Goal: Find specific page/section

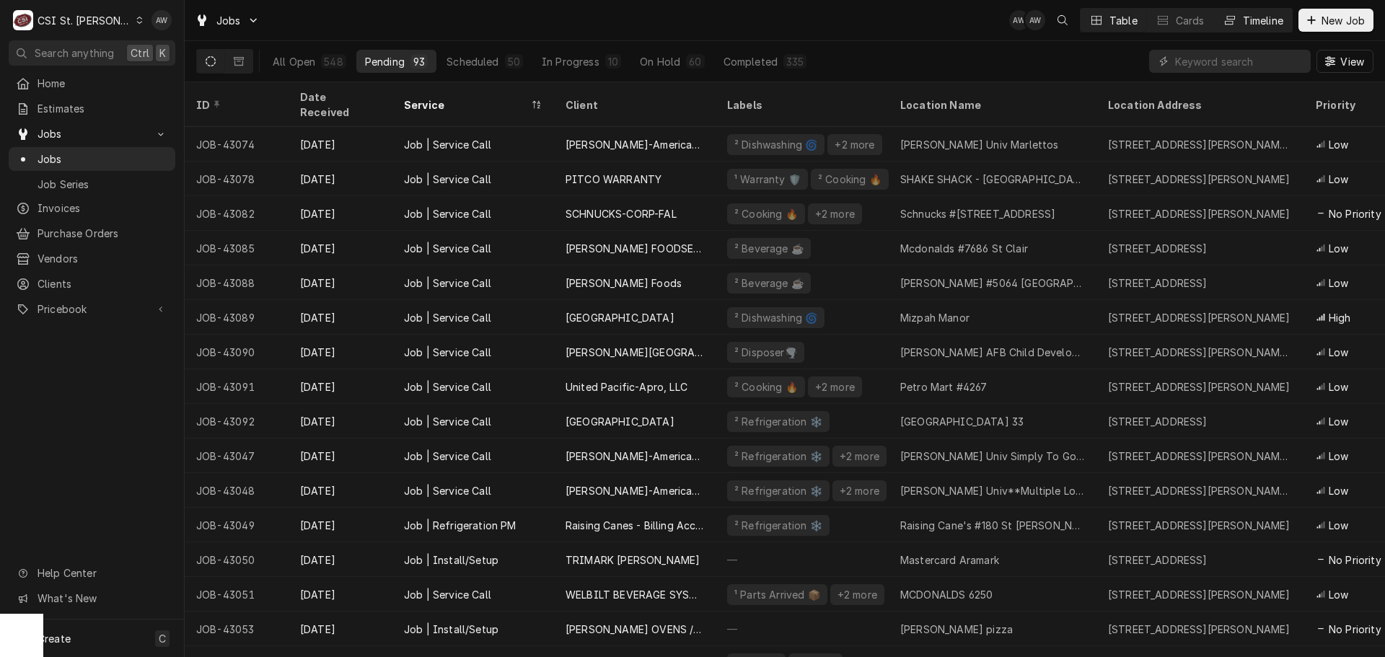
click at [1248, 17] on div "Timeline" at bounding box center [1262, 20] width 40 height 15
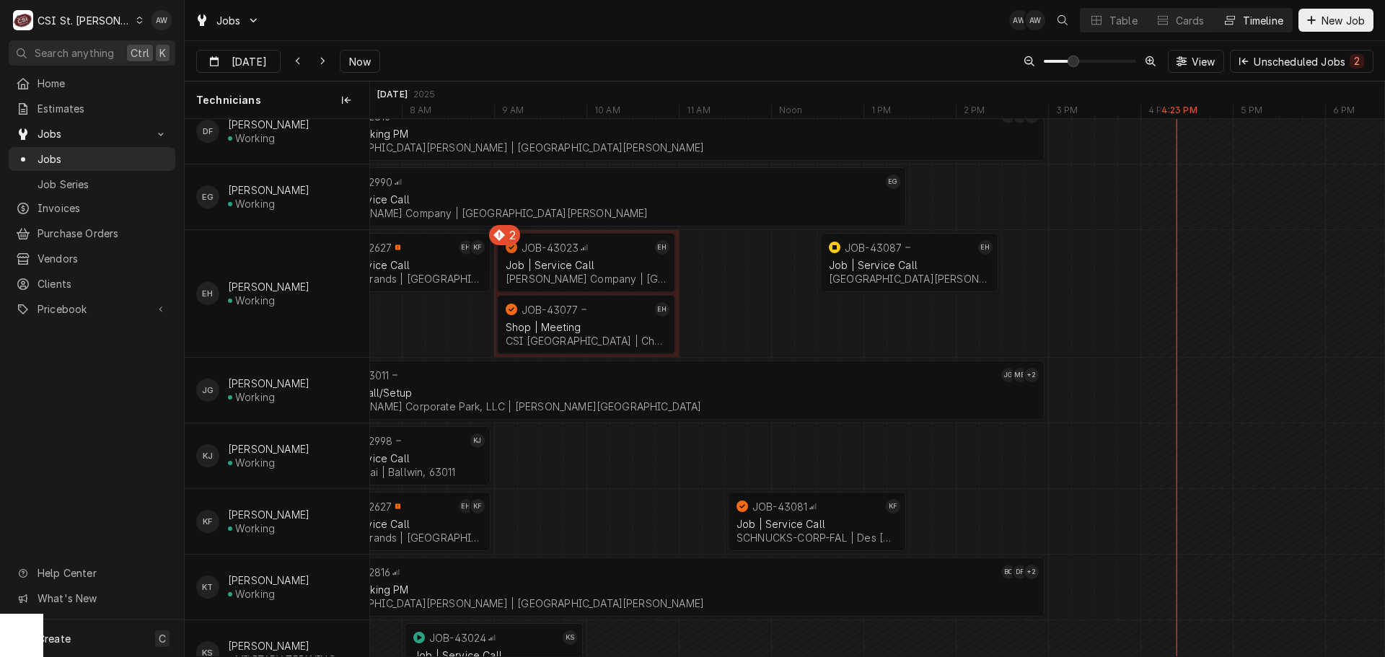
scroll to position [433, 0]
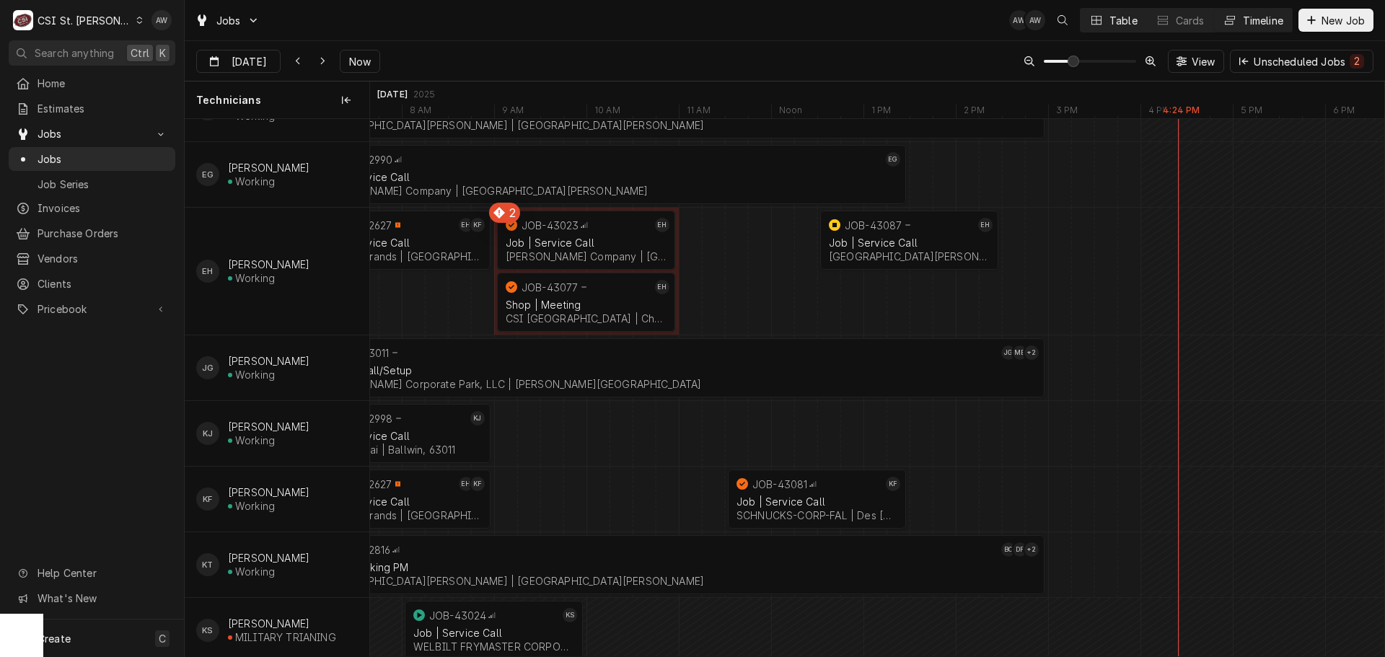
click at [1116, 17] on div "Table" at bounding box center [1123, 20] width 28 height 15
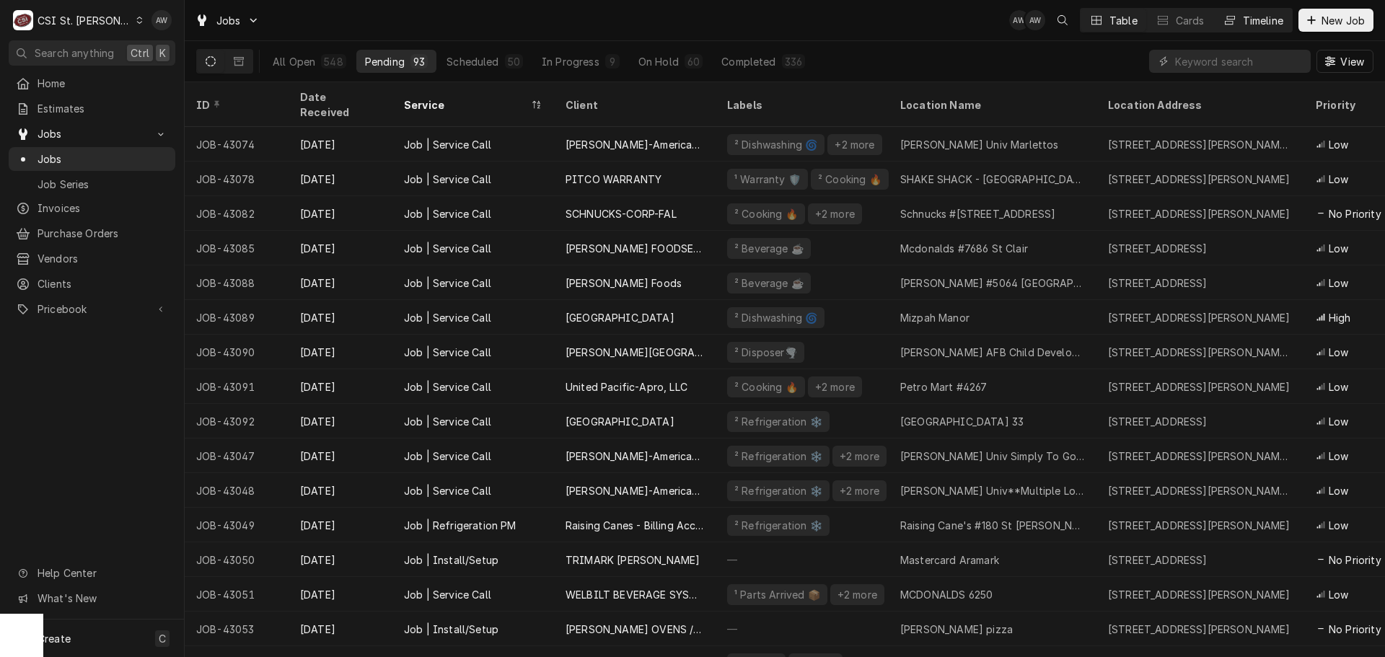
click at [1232, 19] on div "Dynamic Content Wrapper" at bounding box center [1229, 20] width 14 height 14
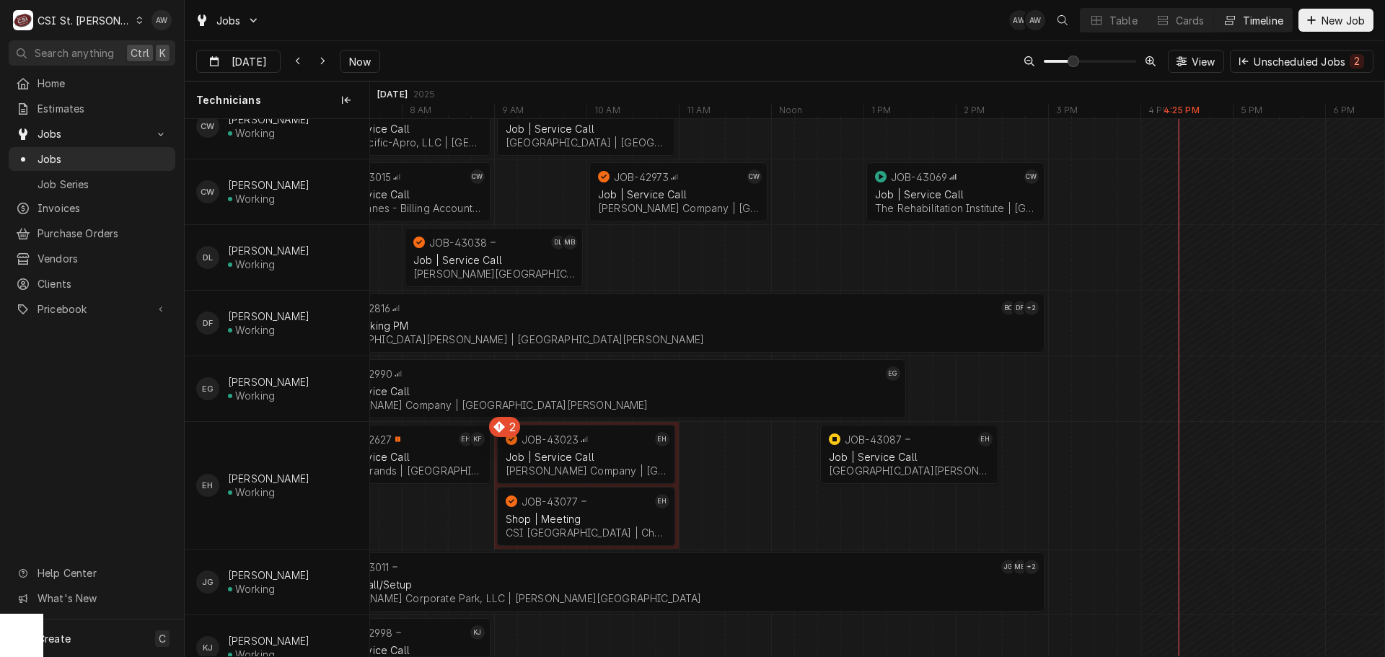
scroll to position [288, 0]
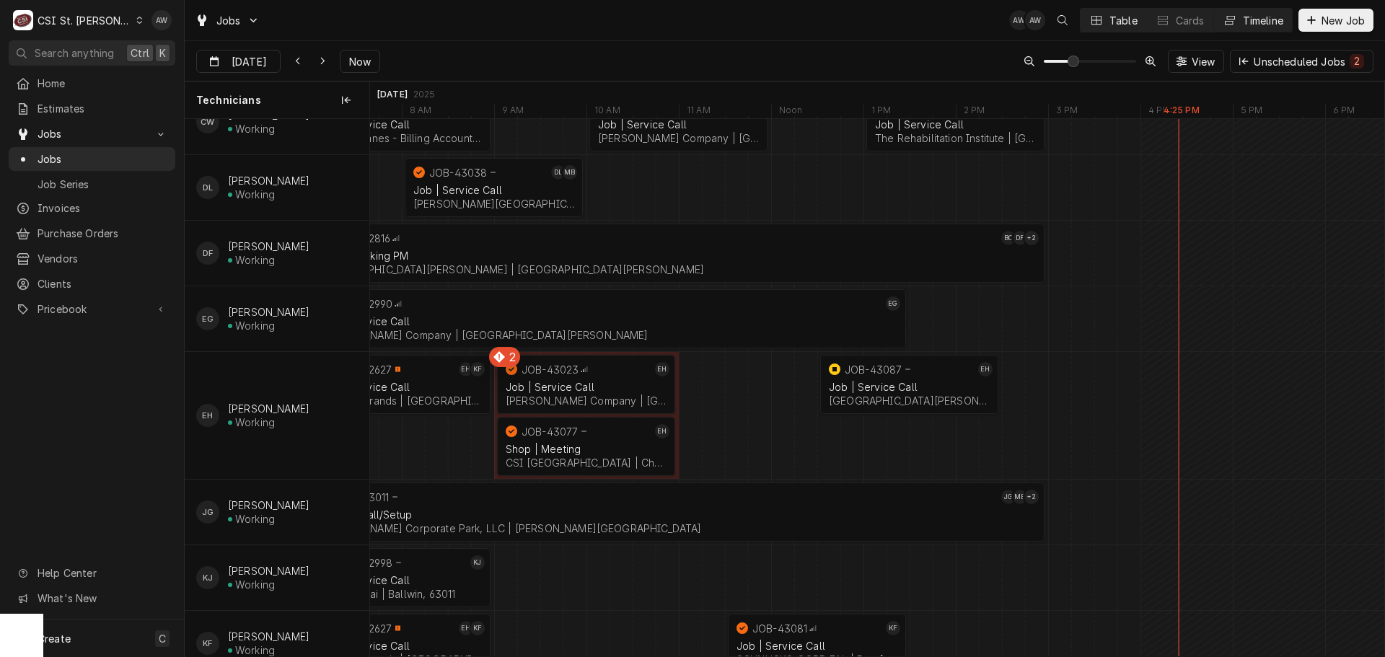
click at [1089, 13] on div "Dynamic Content Wrapper" at bounding box center [1096, 20] width 14 height 14
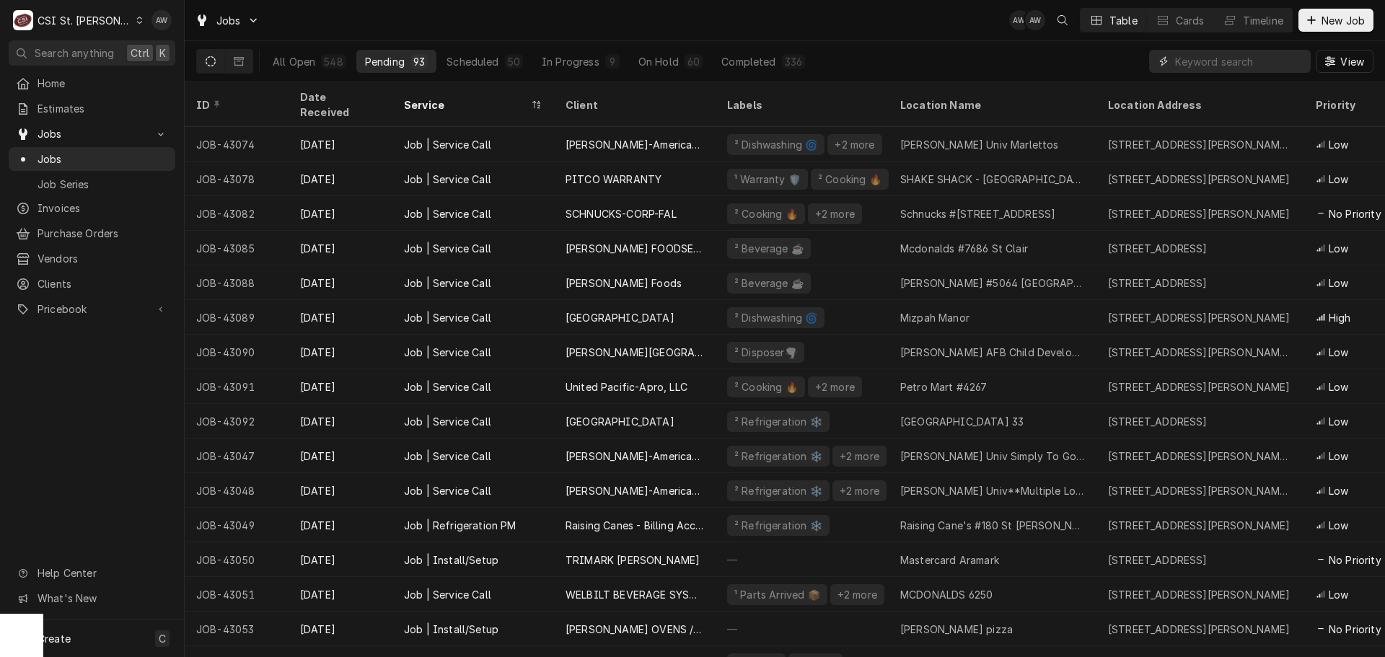
click at [1177, 60] on input "Dynamic Content Wrapper" at bounding box center [1239, 61] width 128 height 23
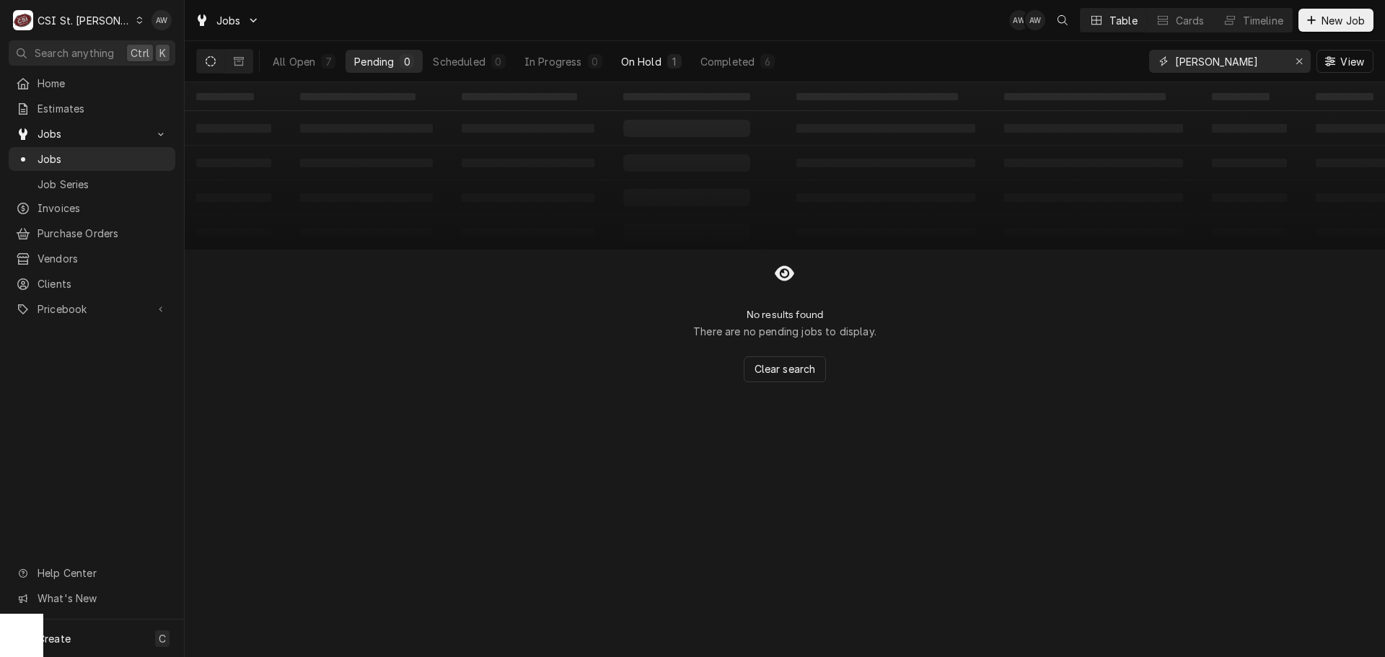
type input "[PERSON_NAME]"
click at [679, 58] on div "1" at bounding box center [674, 61] width 9 height 15
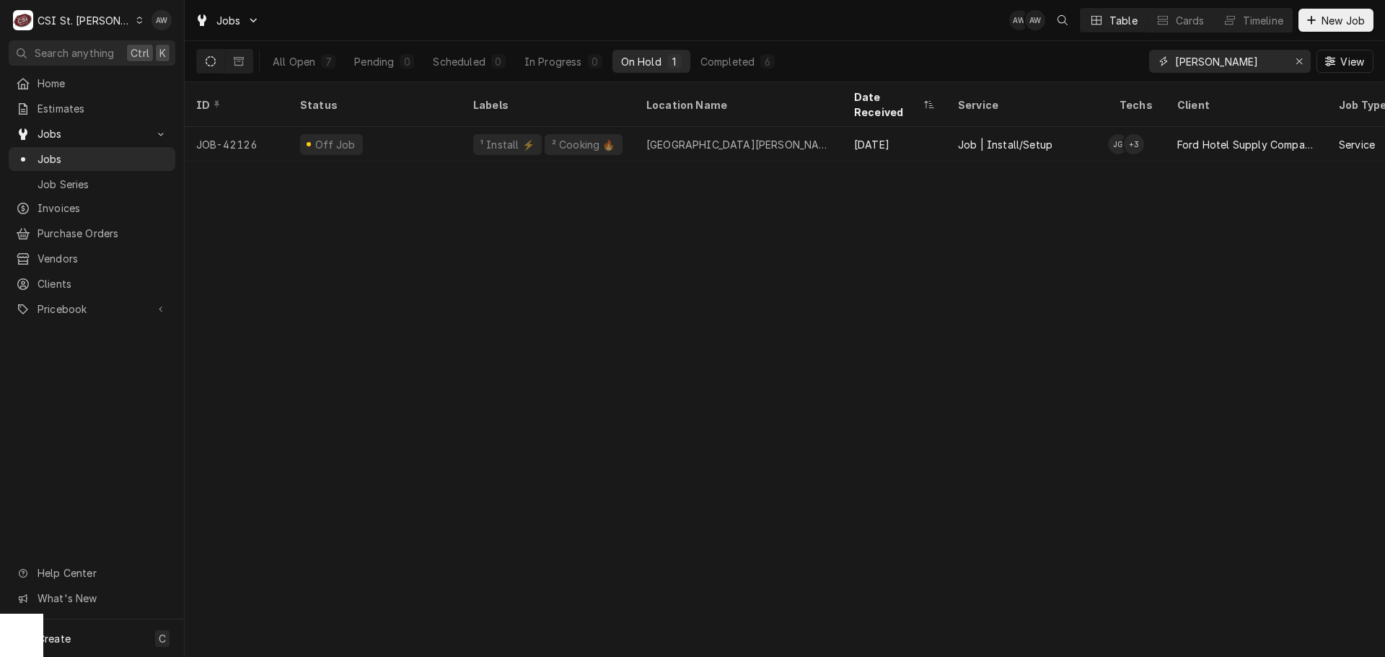
drag, startPoint x: 1243, startPoint y: 57, endPoint x: 1001, endPoint y: 35, distance: 243.3
click at [1001, 35] on div "Jobs AW AW Table Cards Timeline New Job All Open 7 Pending 0 Scheduled 0 In Pro…" at bounding box center [785, 41] width 1200 height 82
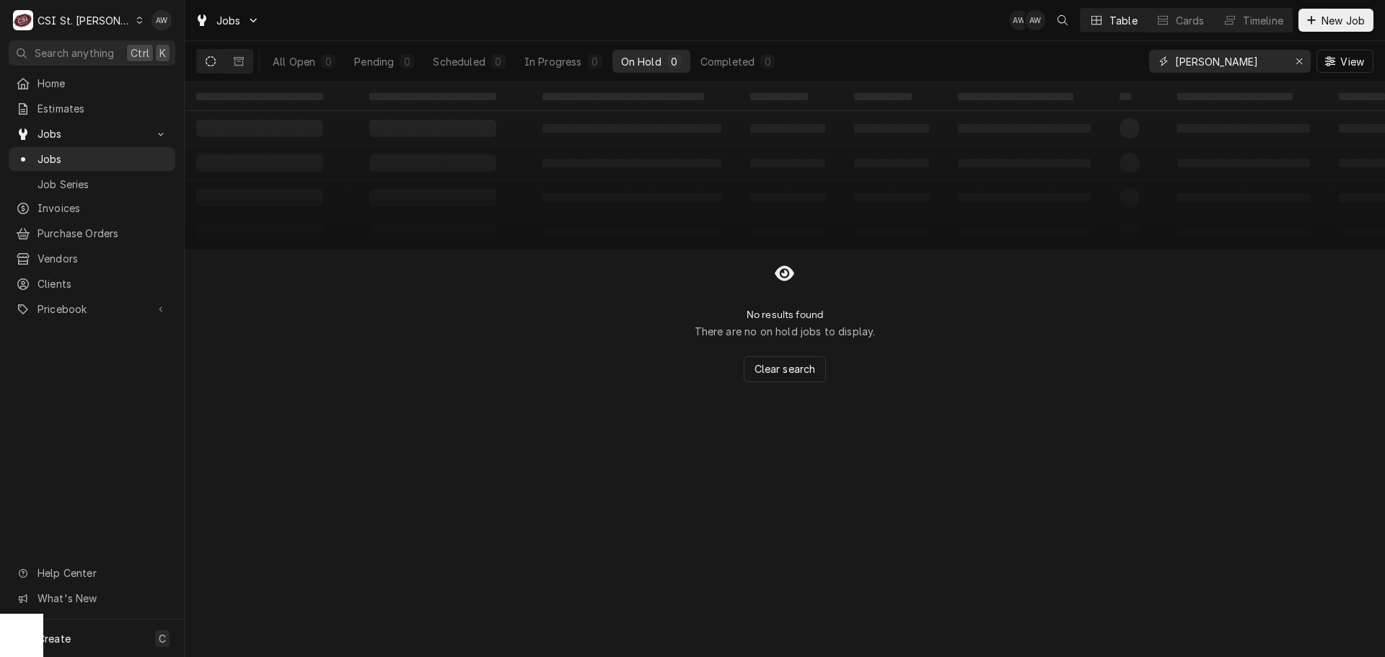
drag, startPoint x: 1242, startPoint y: 60, endPoint x: 1122, endPoint y: 49, distance: 120.2
click at [1122, 49] on div "All Open 0 Pending 0 Scheduled 0 In Progress 0 On Hold 0 Completed 0 [PERSON_NA…" at bounding box center [784, 61] width 1177 height 40
type input "HEND"
click at [595, 61] on div "1" at bounding box center [595, 61] width 9 height 15
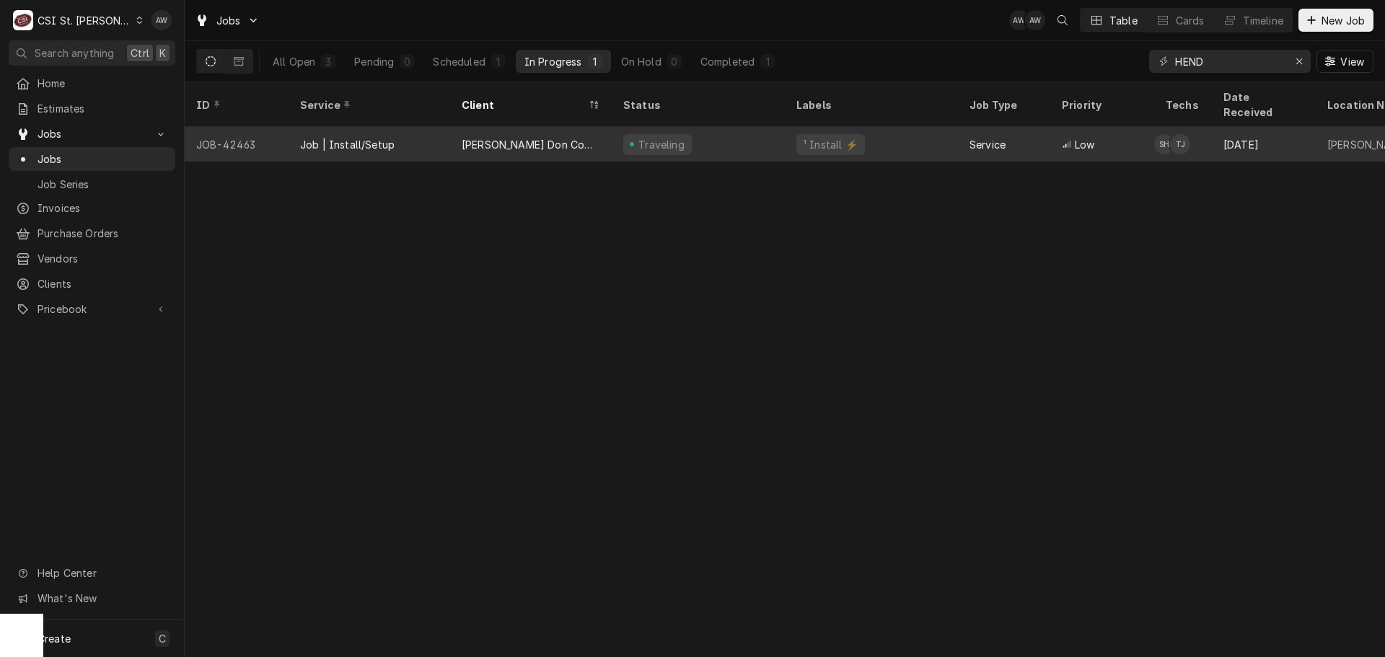
click at [750, 129] on div "Traveling" at bounding box center [697, 144] width 173 height 35
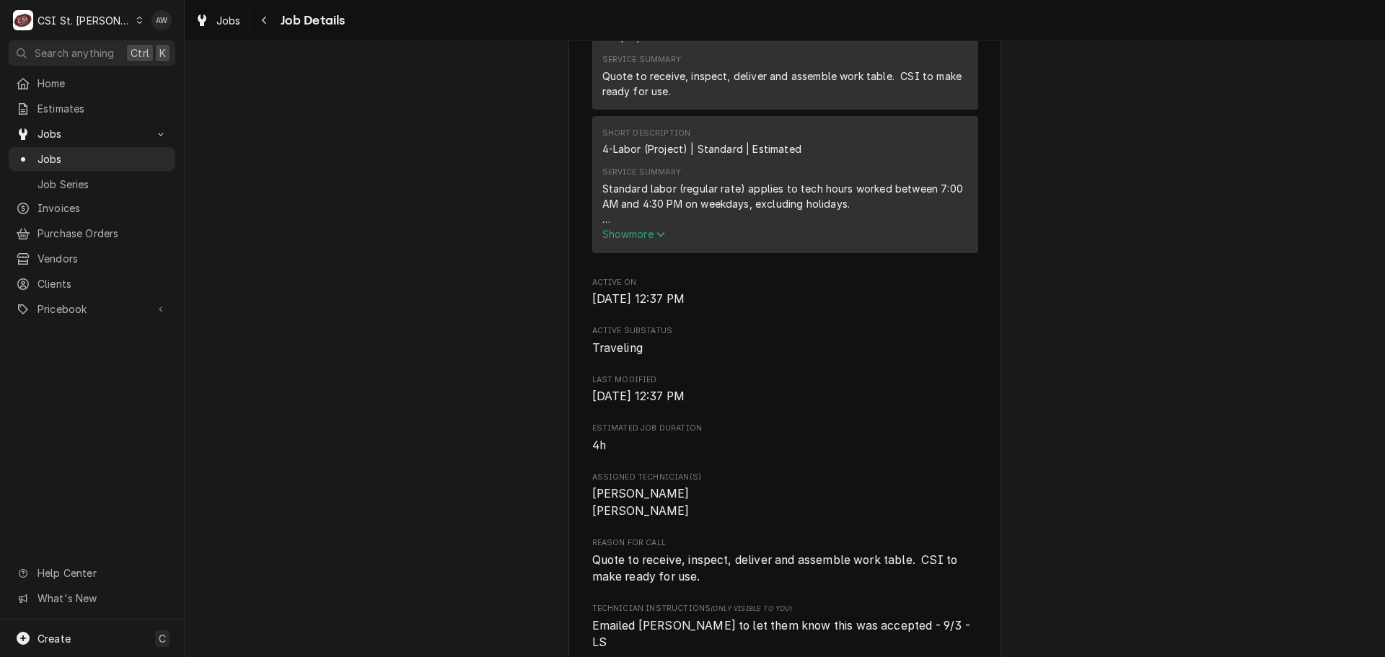
scroll to position [793, 0]
